Goal: Go to known website: Access a specific website the user already knows

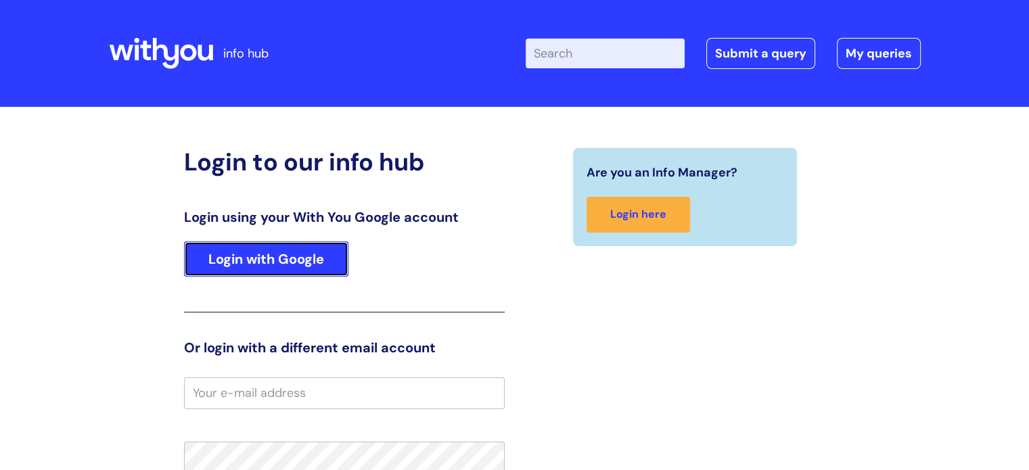
click at [295, 255] on link "Login with Google" at bounding box center [266, 258] width 164 height 35
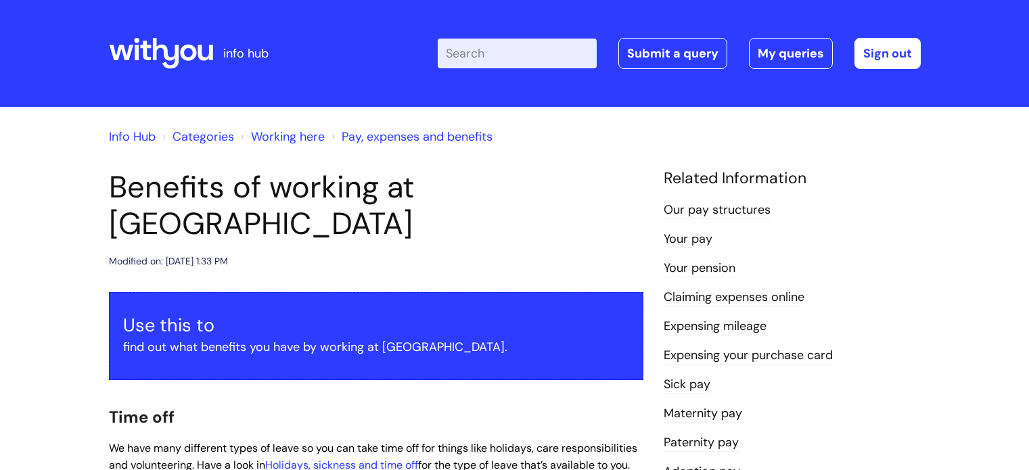
scroll to position [1294, 0]
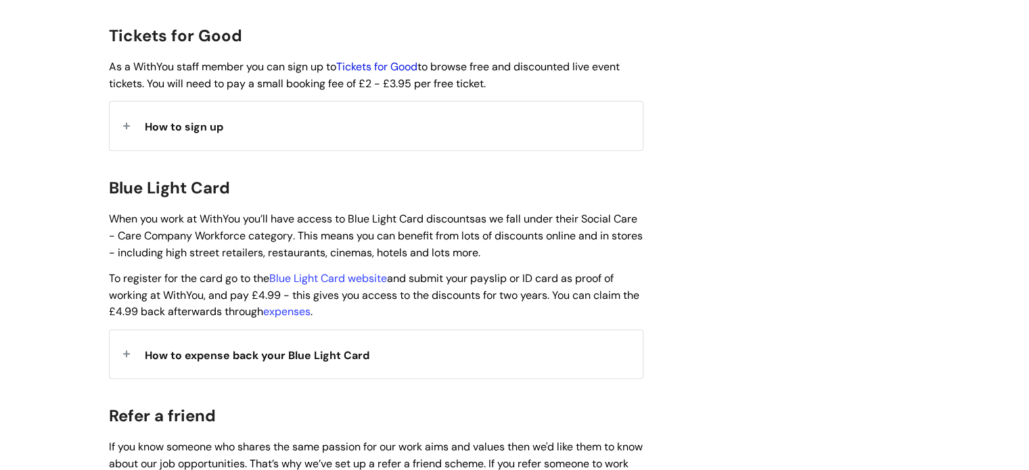
click at [387, 60] on link "Tickets for Good" at bounding box center [376, 67] width 81 height 14
